Goal: Go to known website: Access a specific website the user already knows

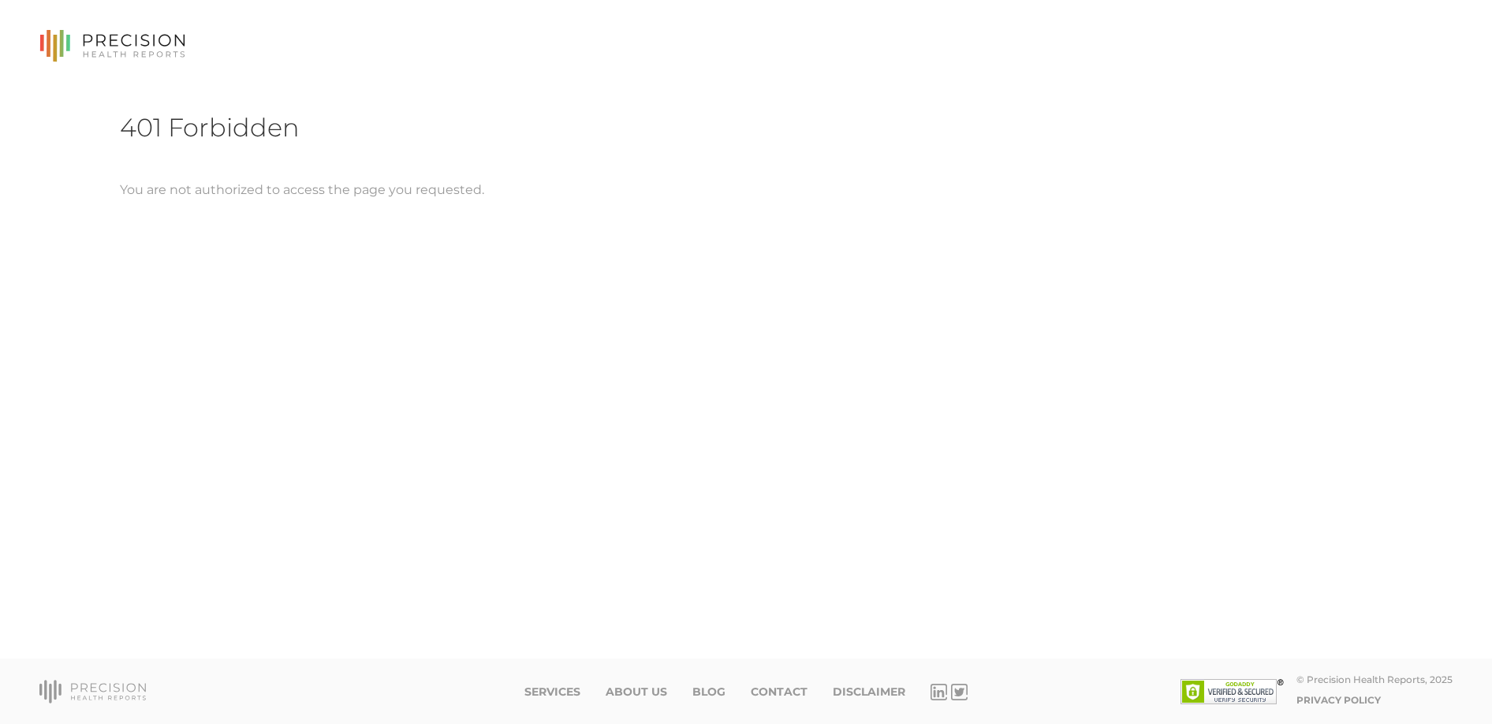
click at [115, 47] on icon at bounding box center [112, 46] width 146 height 32
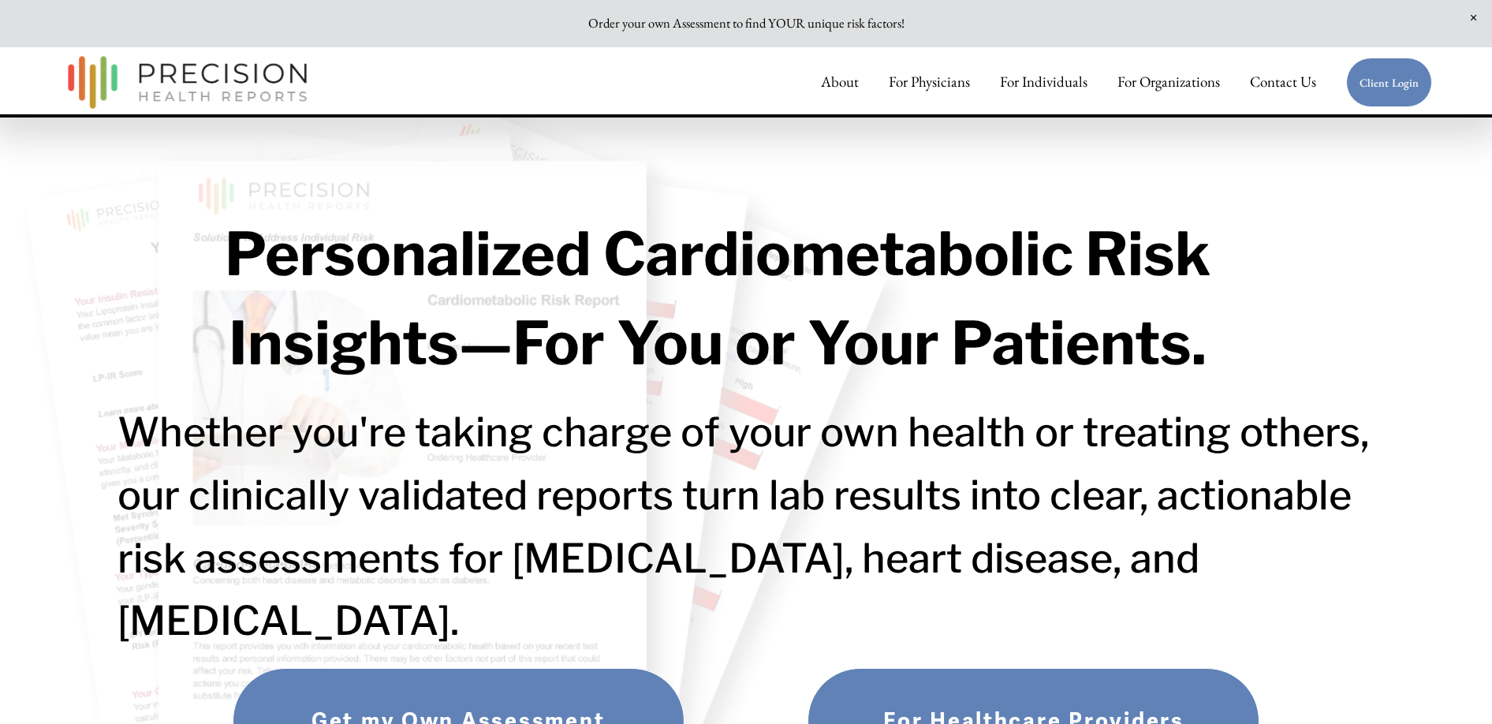
scroll to position [20, 0]
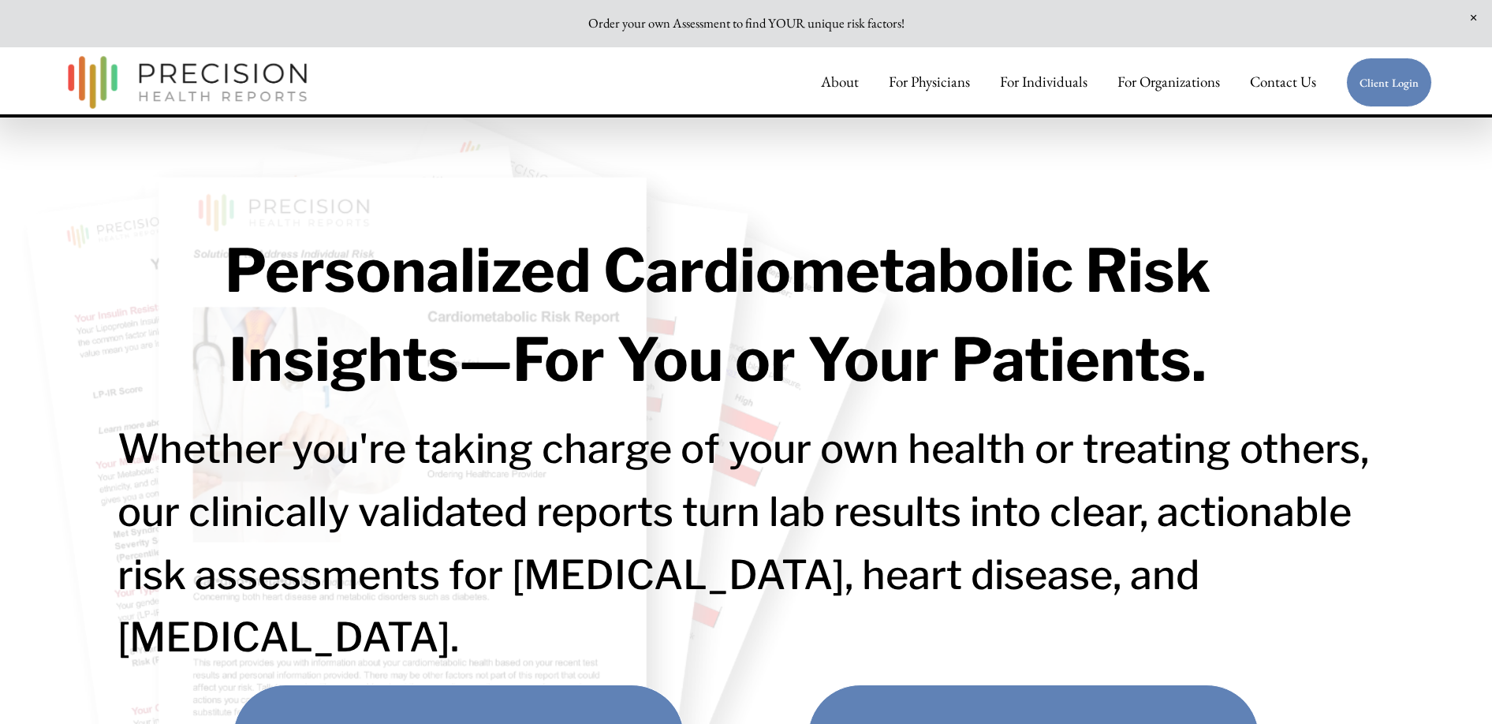
click at [1387, 85] on link "Client Login" at bounding box center [1389, 83] width 87 height 50
